Goal: Task Accomplishment & Management: Complete application form

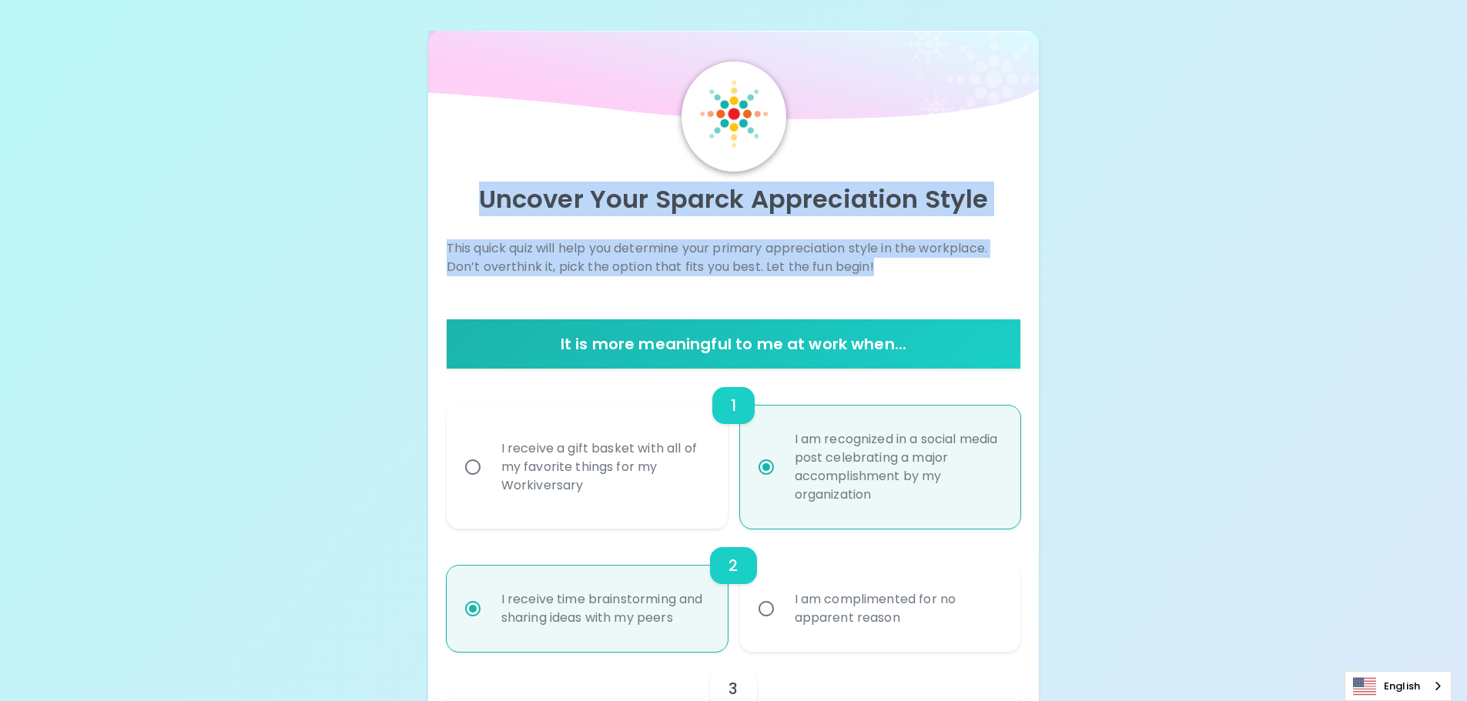
drag, startPoint x: 483, startPoint y: 196, endPoint x: 882, endPoint y: 271, distance: 405.8
click at [726, 249] on p "This quick quiz will help you determine your primary appreciation style in the …" at bounding box center [734, 257] width 574 height 37
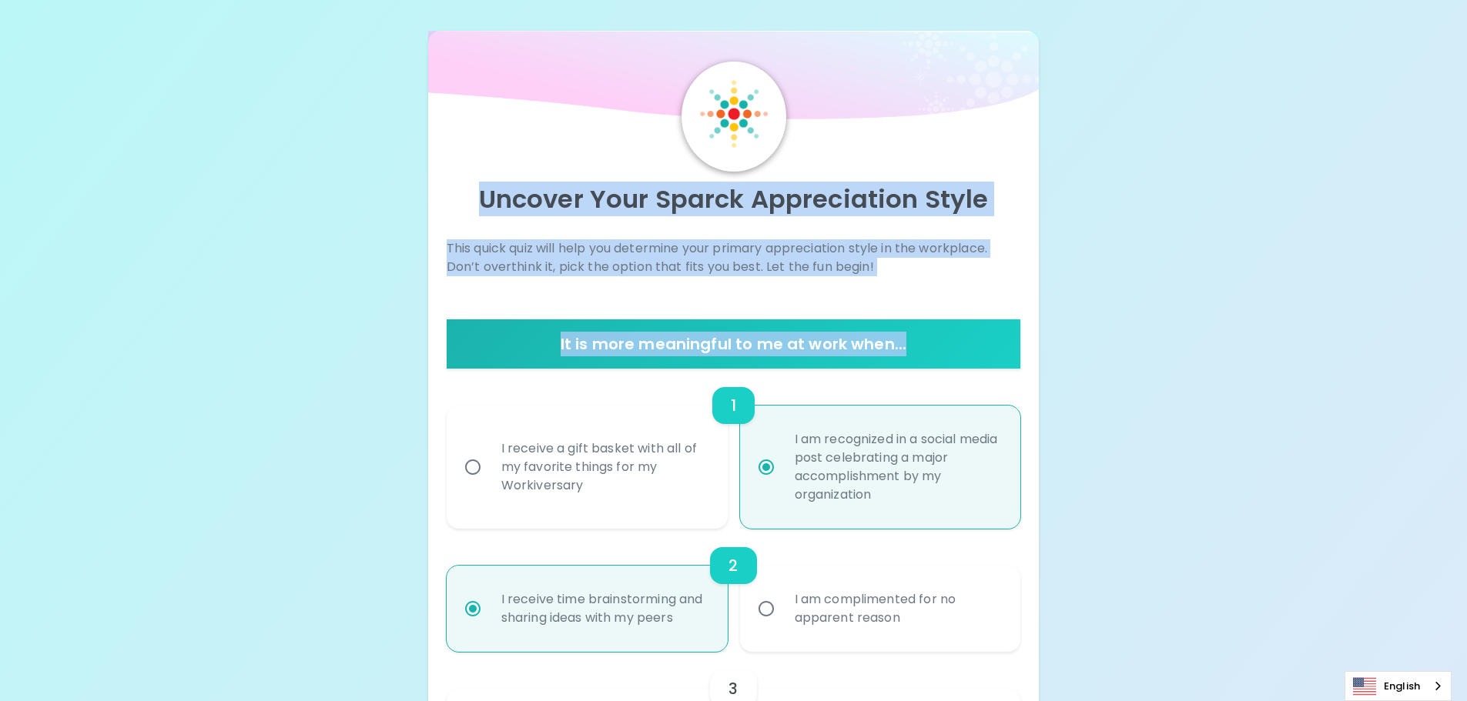
drag, startPoint x: 483, startPoint y: 197, endPoint x: 953, endPoint y: 345, distance: 492.4
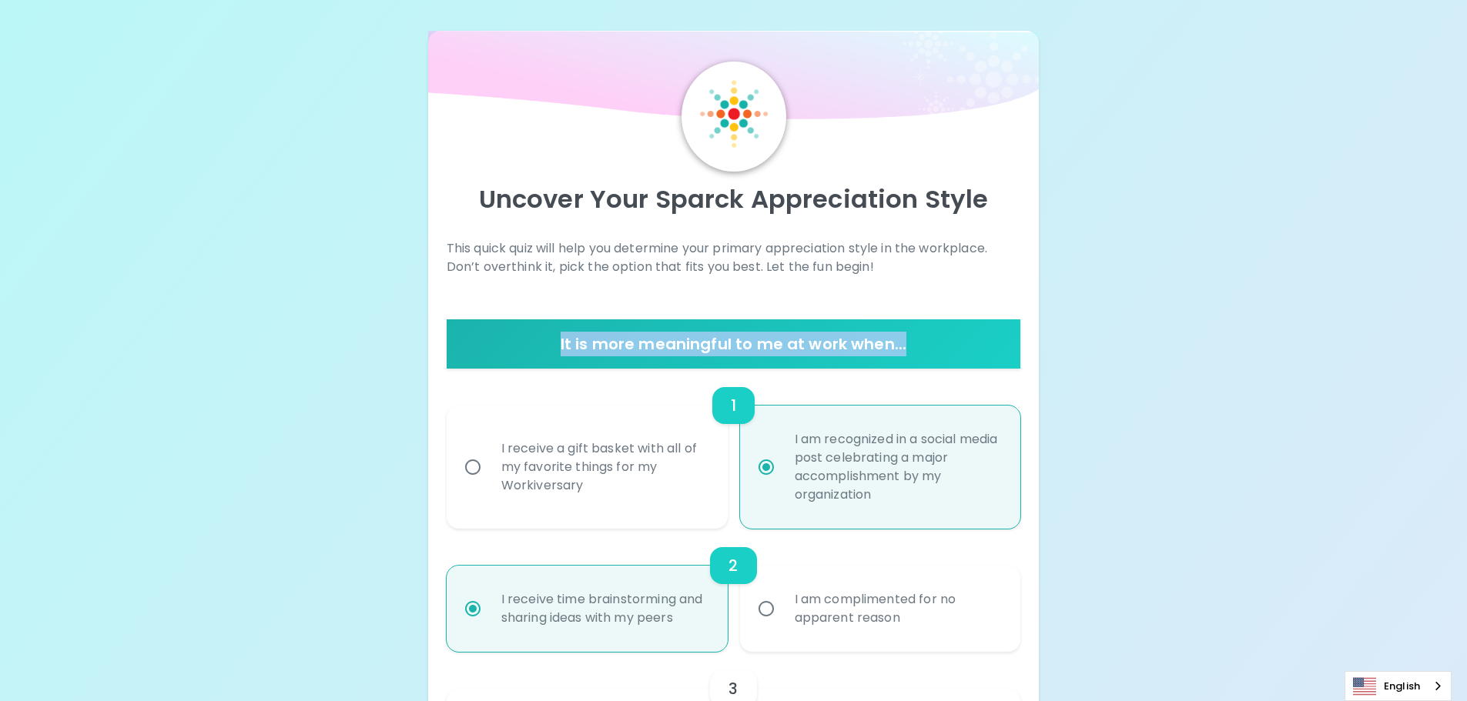
drag, startPoint x: 557, startPoint y: 345, endPoint x: 909, endPoint y: 343, distance: 351.1
click at [909, 343] on h6 "It is more meaningful to me at work when..." at bounding box center [734, 344] width 562 height 25
drag, startPoint x: 562, startPoint y: 339, endPoint x: 980, endPoint y: 352, distance: 418.3
click at [980, 352] on h6 "It is more meaningful to me at work when..." at bounding box center [734, 344] width 562 height 25
